Goal: Check status: Check status

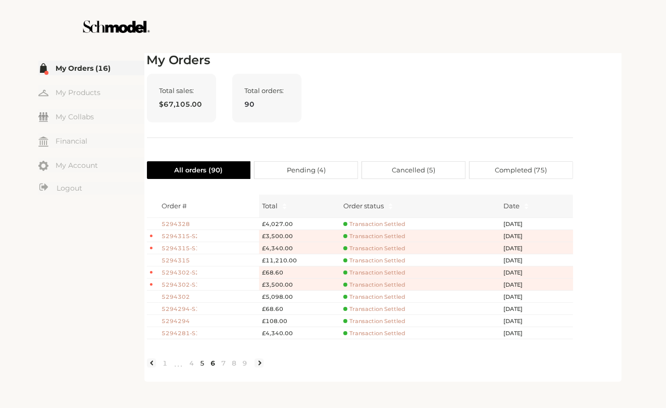
click at [200, 367] on link "5" at bounding box center [202, 362] width 11 height 9
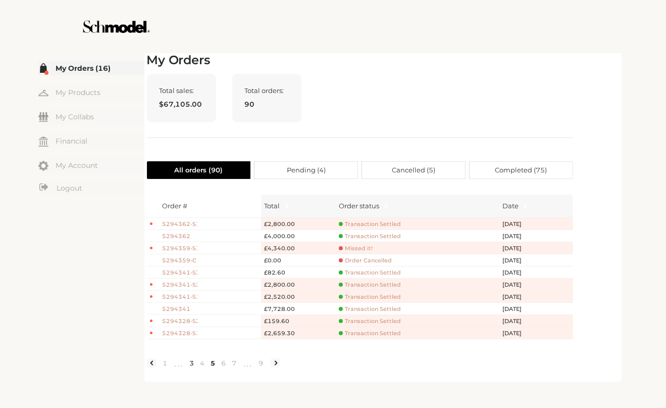
click at [190, 367] on link "3" at bounding box center [192, 362] width 11 height 9
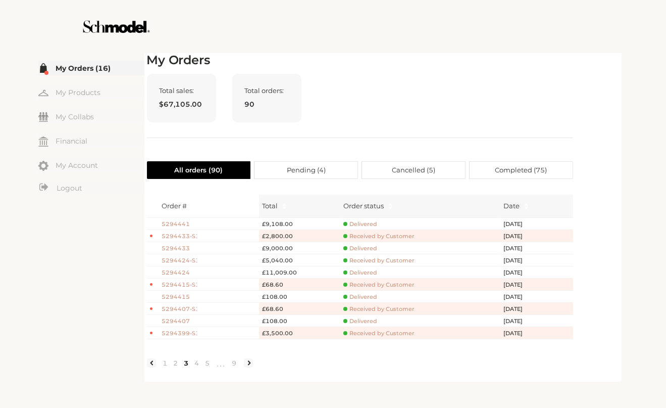
click at [182, 367] on link "3" at bounding box center [186, 362] width 11 height 9
click at [178, 367] on link "2" at bounding box center [176, 362] width 11 height 9
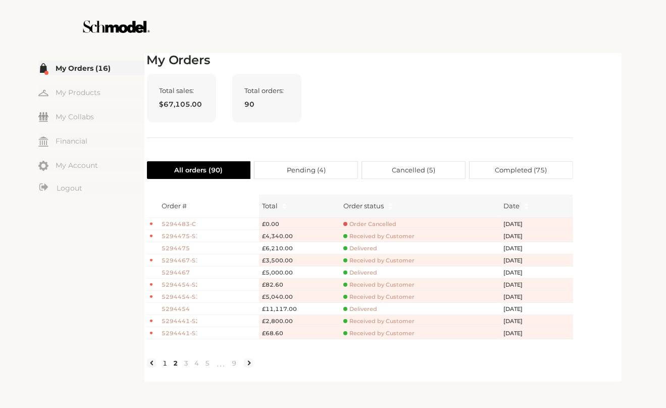
click at [165, 367] on link "1" at bounding box center [165, 362] width 11 height 9
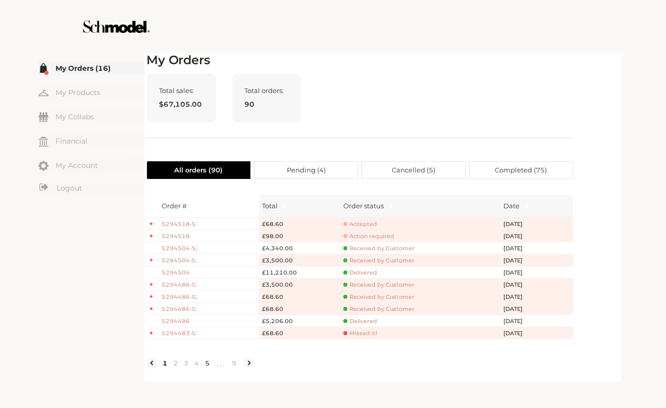
click at [207, 367] on link "5" at bounding box center [208, 362] width 11 height 9
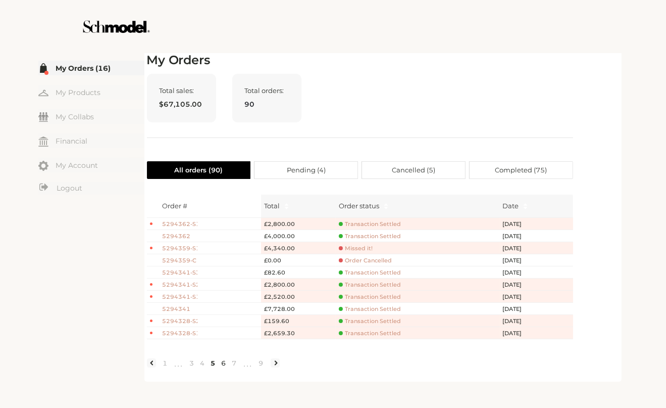
click at [223, 367] on link "6" at bounding box center [224, 362] width 11 height 9
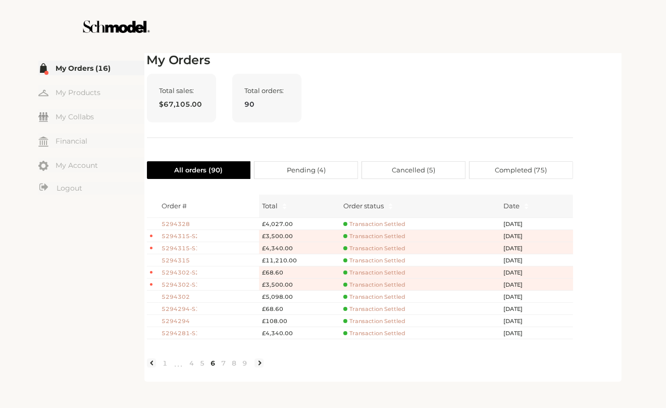
click at [180, 223] on span "5294328" at bounding box center [179, 224] width 35 height 9
click at [190, 367] on link "4" at bounding box center [192, 362] width 11 height 9
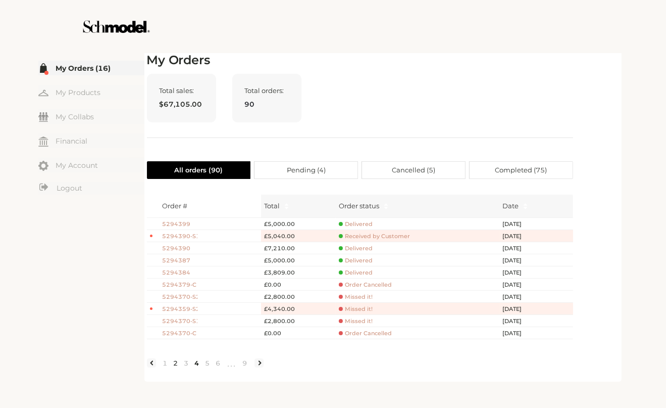
click at [174, 367] on link "2" at bounding box center [176, 362] width 11 height 9
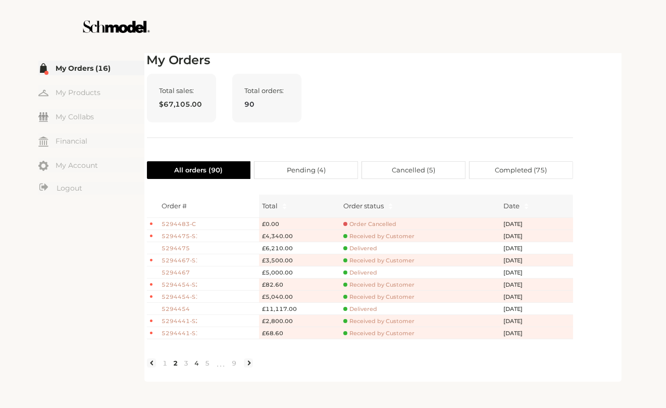
click at [197, 367] on link "4" at bounding box center [197, 362] width 11 height 9
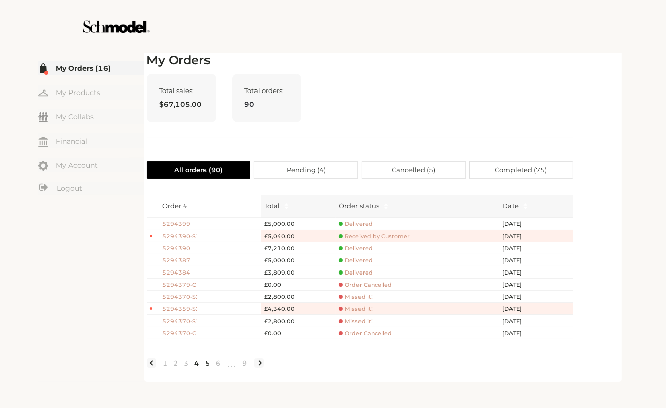
click at [205, 367] on link "5" at bounding box center [208, 362] width 11 height 9
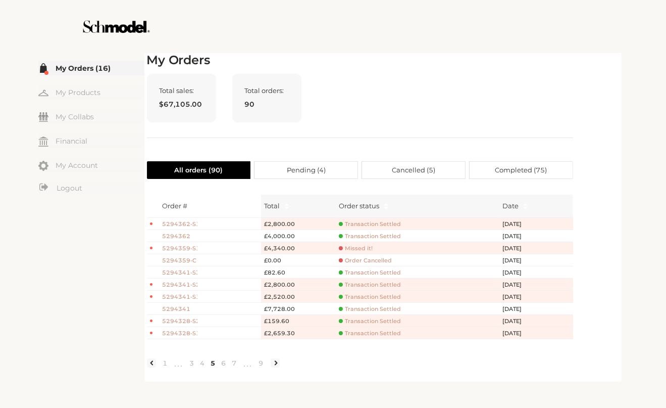
click at [183, 307] on span "5294341" at bounding box center [179, 309] width 35 height 9
click at [204, 367] on link "4" at bounding box center [202, 362] width 11 height 9
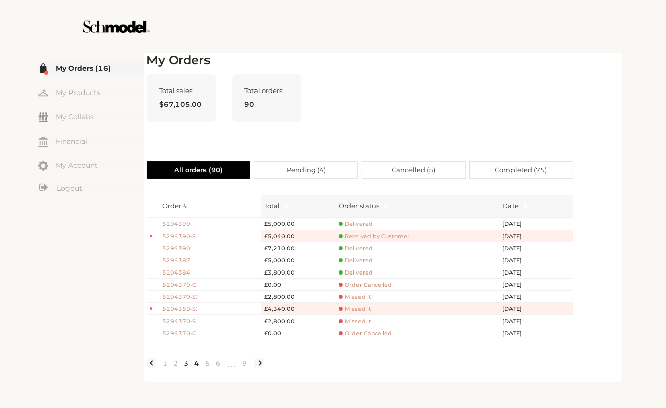
click at [188, 367] on link "3" at bounding box center [186, 362] width 11 height 9
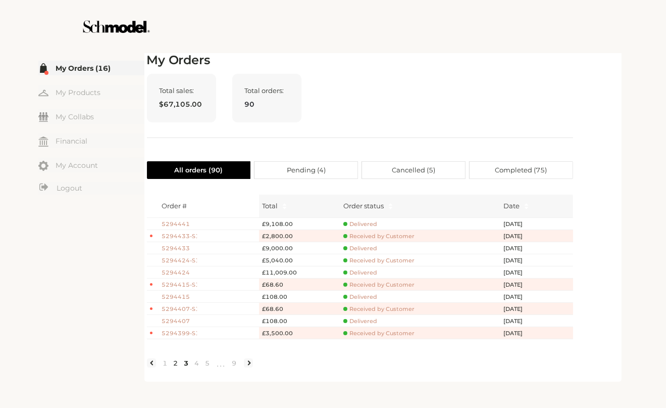
click at [176, 367] on link "2" at bounding box center [176, 362] width 11 height 9
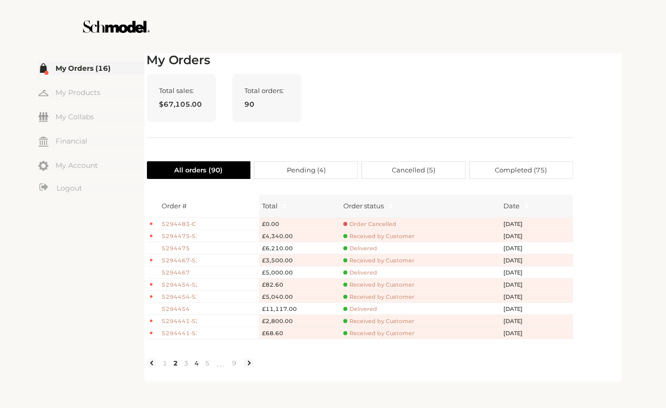
click at [199, 367] on link "4" at bounding box center [197, 362] width 11 height 9
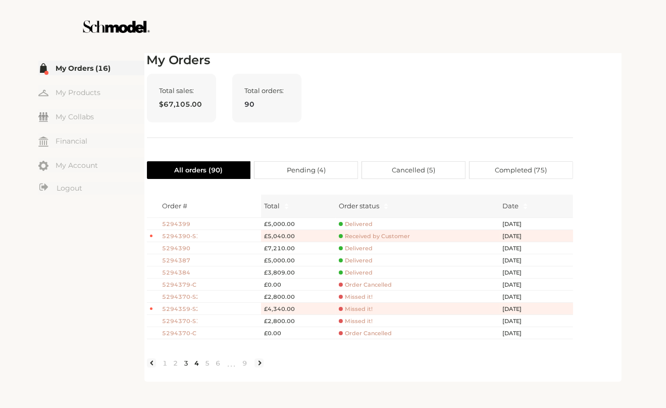
click at [184, 367] on link "3" at bounding box center [186, 362] width 11 height 9
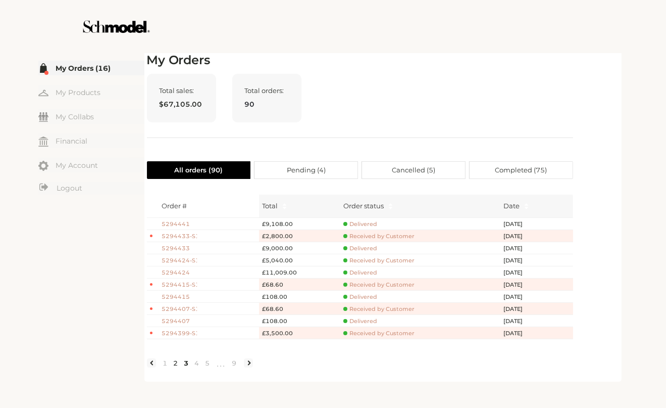
click at [176, 367] on link "2" at bounding box center [176, 362] width 11 height 9
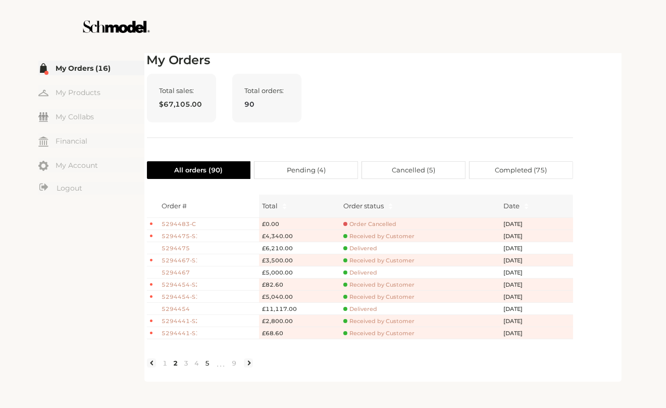
click at [204, 367] on link "5" at bounding box center [208, 362] width 11 height 9
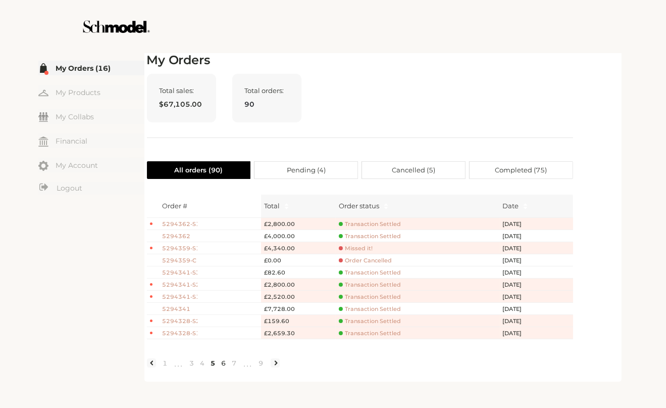
click at [222, 367] on link "6" at bounding box center [224, 362] width 11 height 9
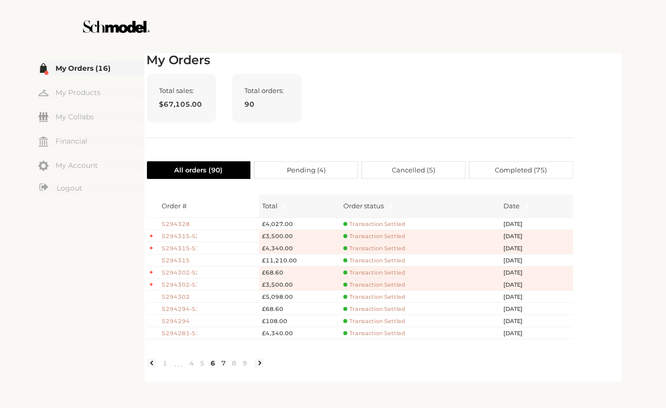
click at [224, 367] on link "7" at bounding box center [224, 362] width 11 height 9
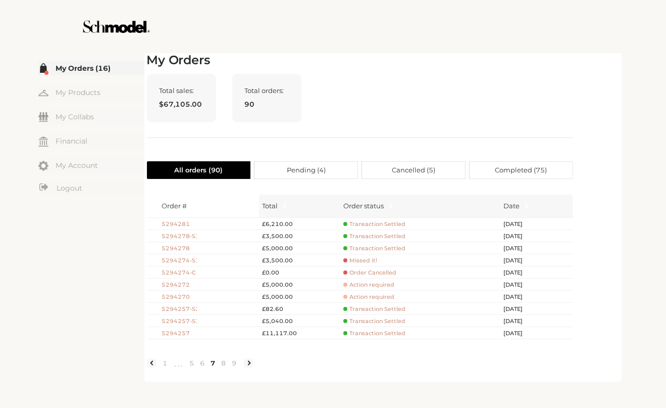
click at [169, 271] on span "5294274-C" at bounding box center [179, 272] width 35 height 9
click at [369, 269] on span "Order Cancelled" at bounding box center [369, 273] width 53 height 8
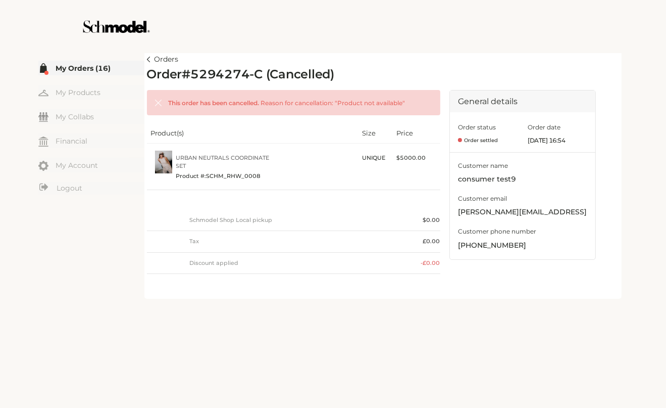
click at [325, 58] on div "Orders Order # 5294274-C (Cancelled) This order has been cancelled. Reason for …" at bounding box center [383, 174] width 472 height 243
click at [156, 63] on link "Orders" at bounding box center [163, 60] width 32 height 12
